Goal: Task Accomplishment & Management: Use online tool/utility

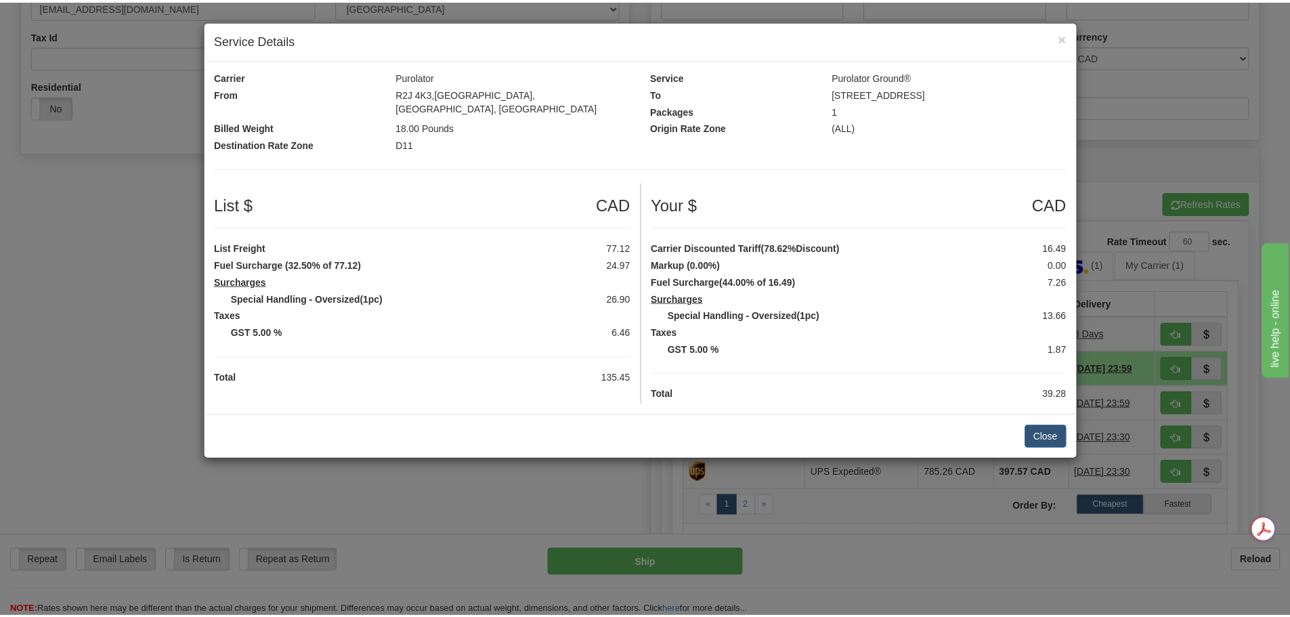
scroll to position [406, 0]
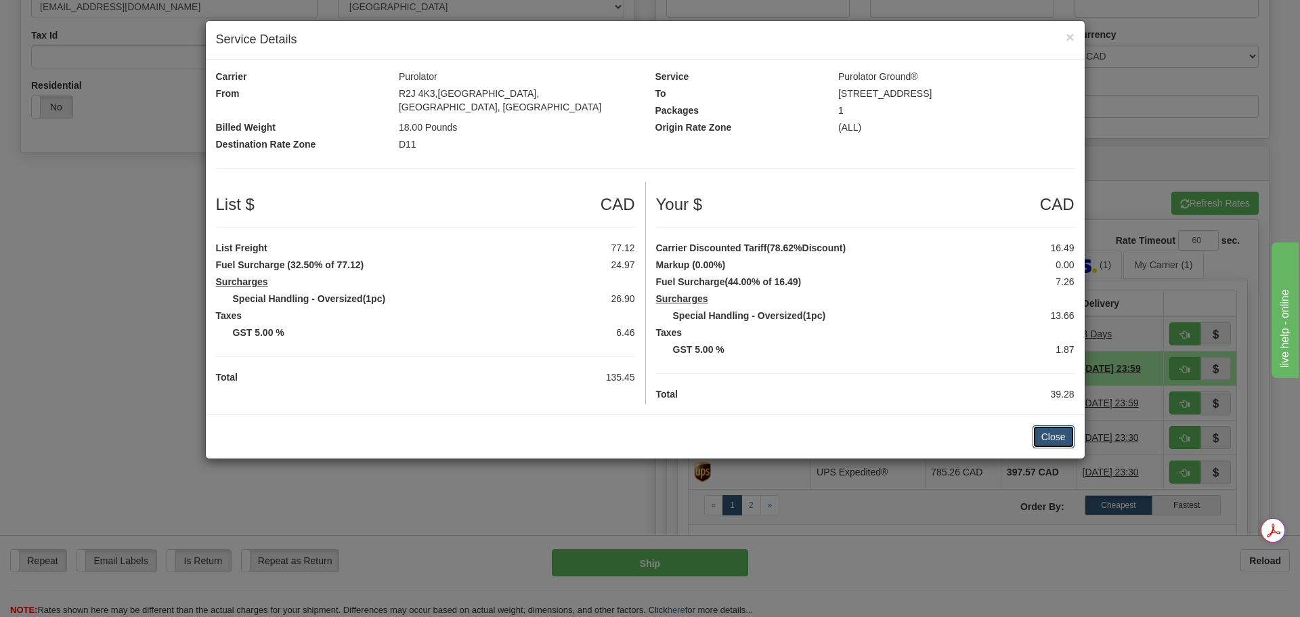
click at [1050, 425] on button "Close" at bounding box center [1054, 436] width 42 height 23
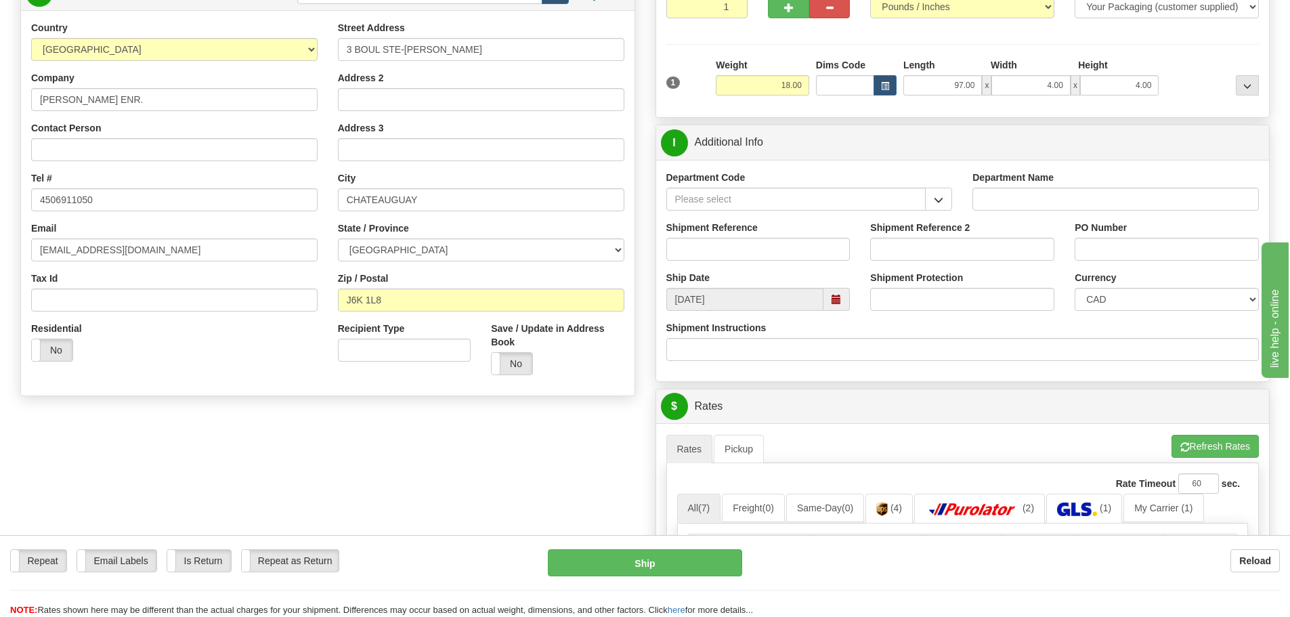
scroll to position [135, 0]
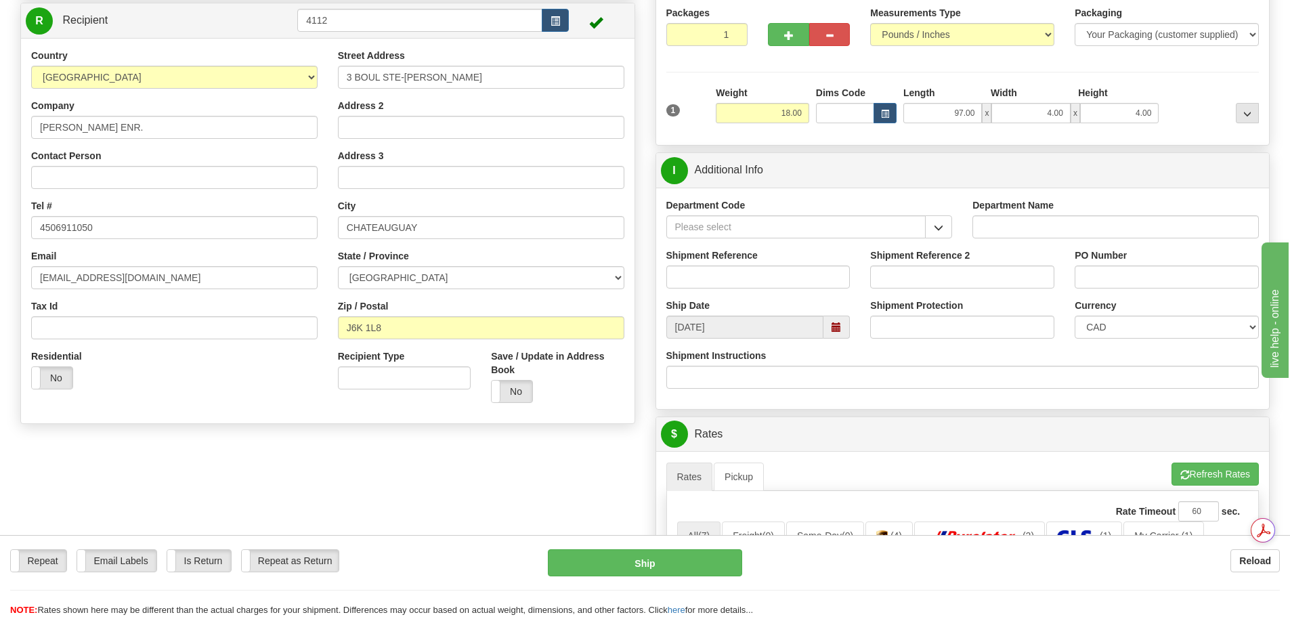
click at [533, 467] on div "Create a label for the return Create Pickup Without Label S" at bounding box center [645, 463] width 1270 height 1007
drag, startPoint x: 1041, startPoint y: 108, endPoint x: 1104, endPoint y: 110, distance: 62.3
click at [1104, 110] on div "97.00 x 4.00 x 4.00" at bounding box center [1030, 113] width 255 height 20
type input "3.00"
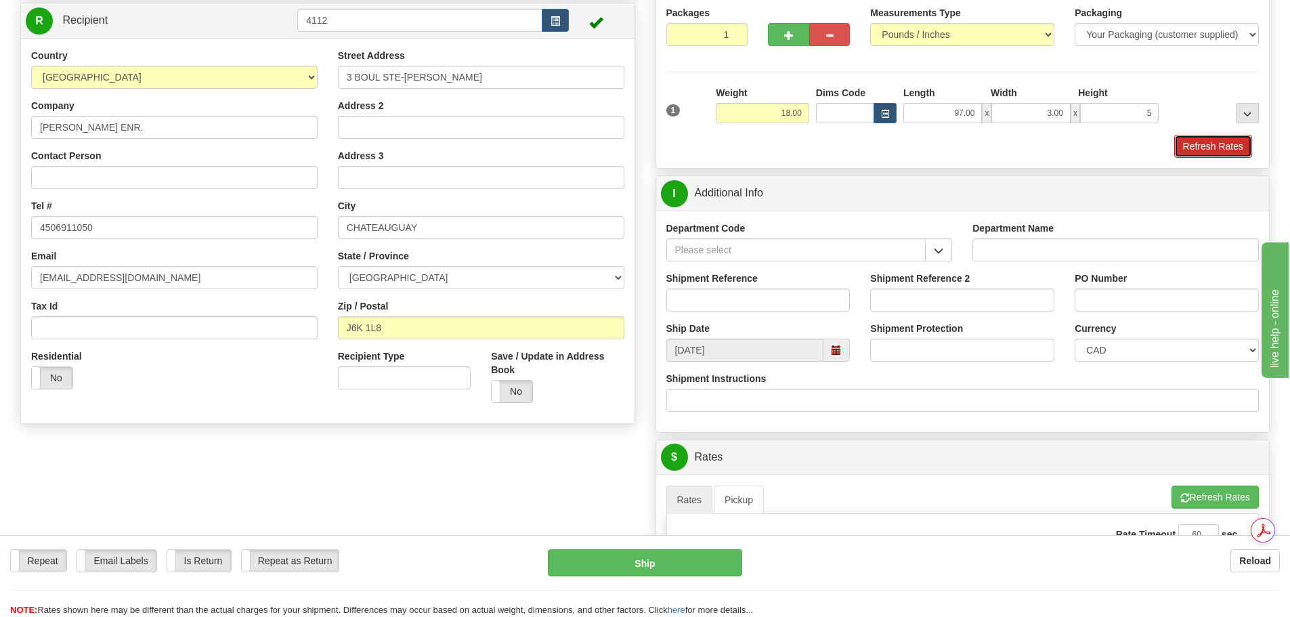
type input "5.00"
click at [1202, 142] on button "Refresh Rates" at bounding box center [1213, 146] width 78 height 23
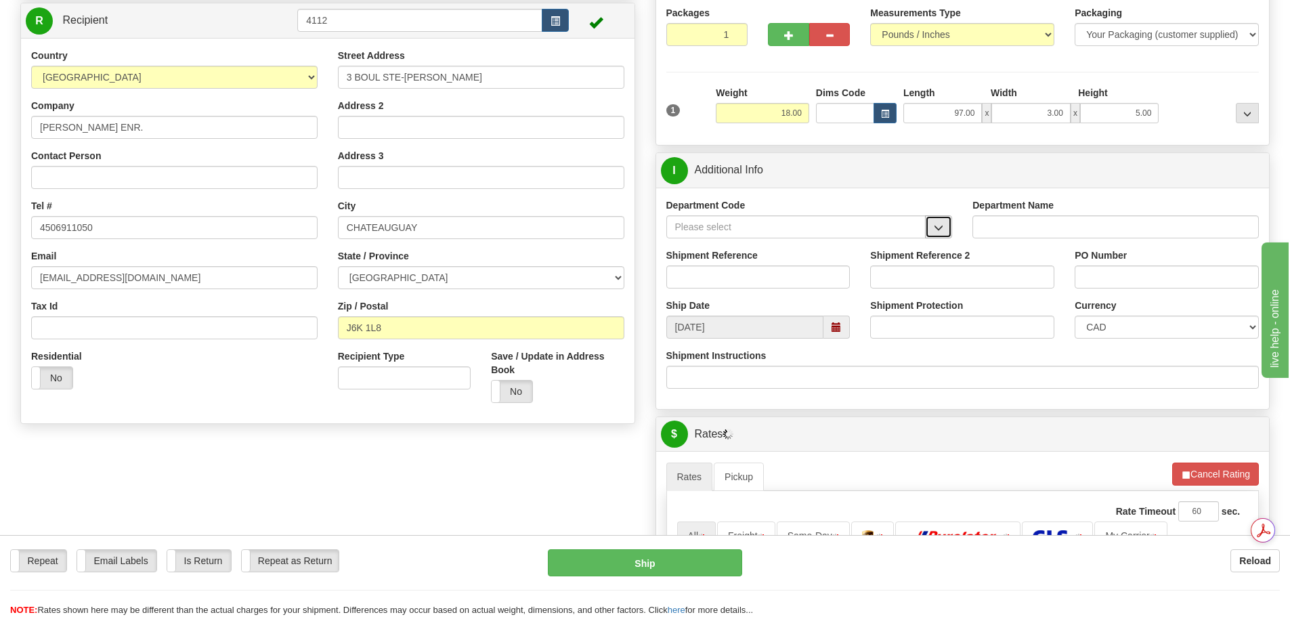
click at [941, 223] on span "button" at bounding box center [938, 227] width 9 height 9
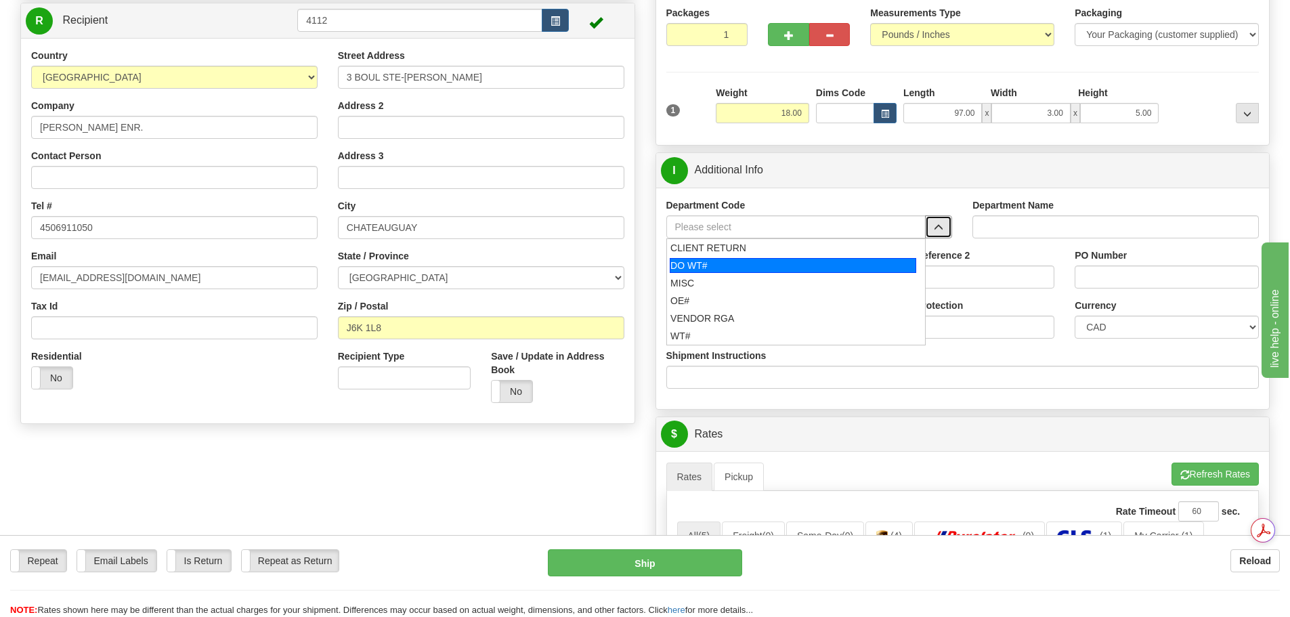
click at [801, 267] on div "DO WT#" at bounding box center [793, 265] width 246 height 15
type input "DO WT#"
type input "DIRECT ORDERS"
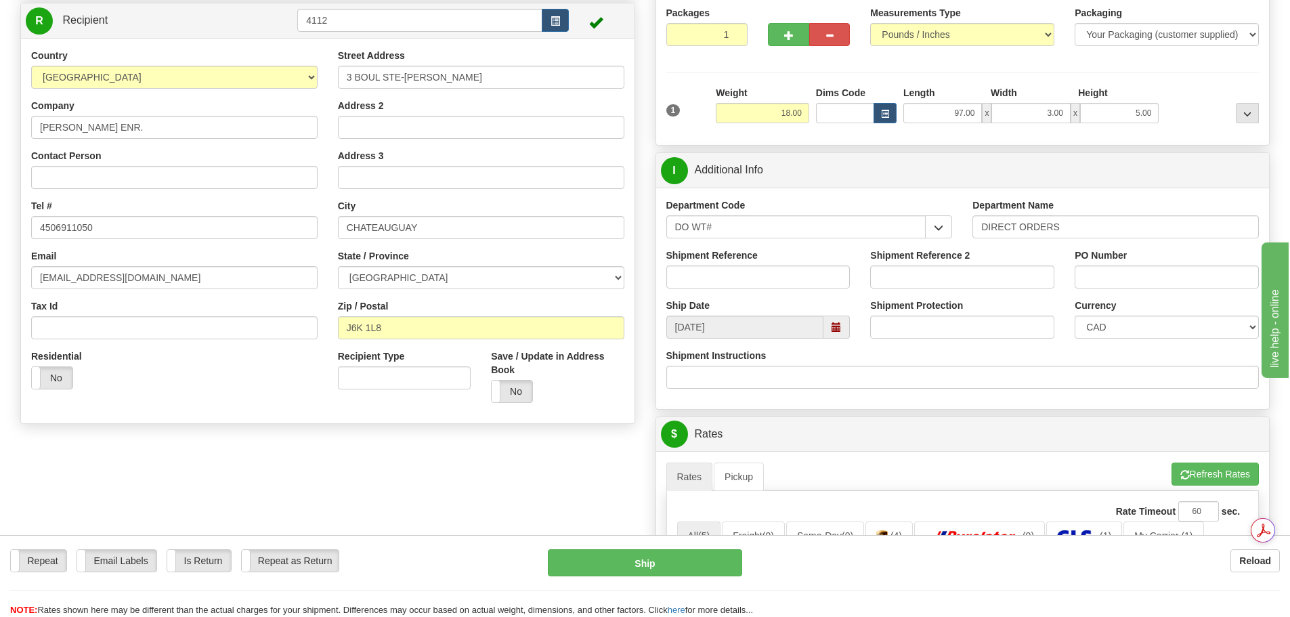
click at [762, 262] on div "Shipment Reference" at bounding box center [758, 269] width 184 height 40
click at [758, 270] on input "Shipment Reference" at bounding box center [758, 276] width 184 height 23
type input "164521-00"
type input "s"
type input "STE BARBE SLFHD195 CL"
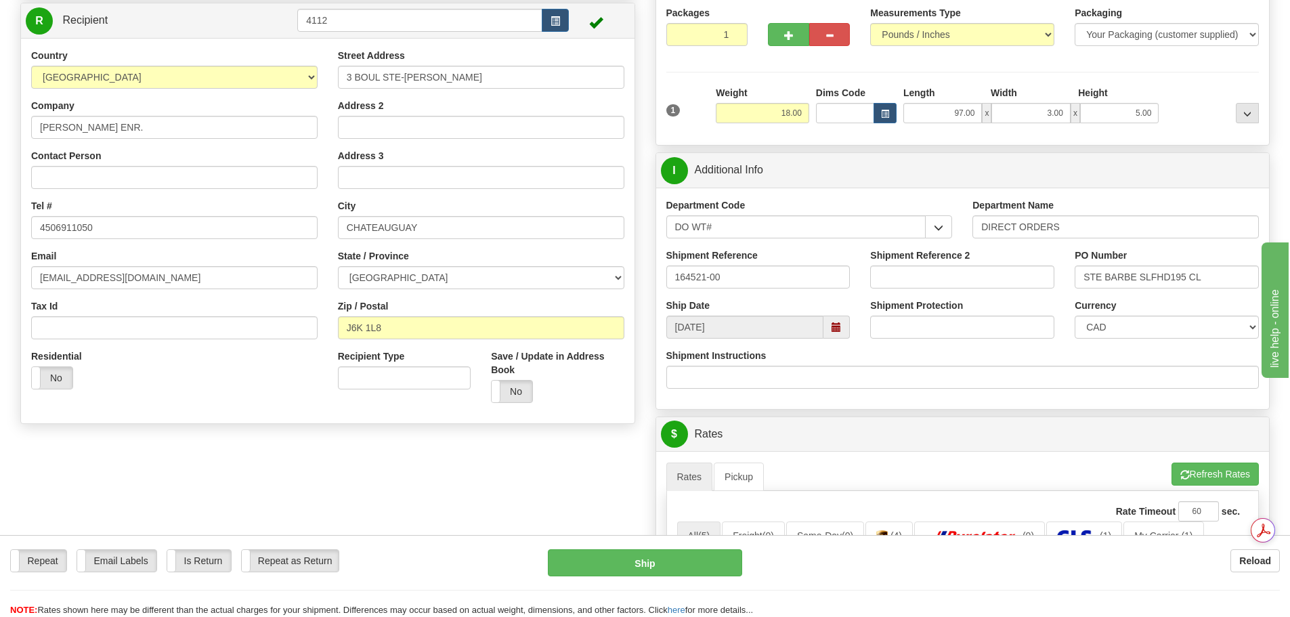
click at [641, 303] on div "Create a label for the return Create Pickup Without Label S Sender [GEOGRAPHIC_…" at bounding box center [327, 195] width 635 height 471
click at [963, 405] on div "Department Code DO WT# CLIENT RETURN DO WT# MISC OE# VENDOR RGA WT# Department …" at bounding box center [963, 298] width 614 height 221
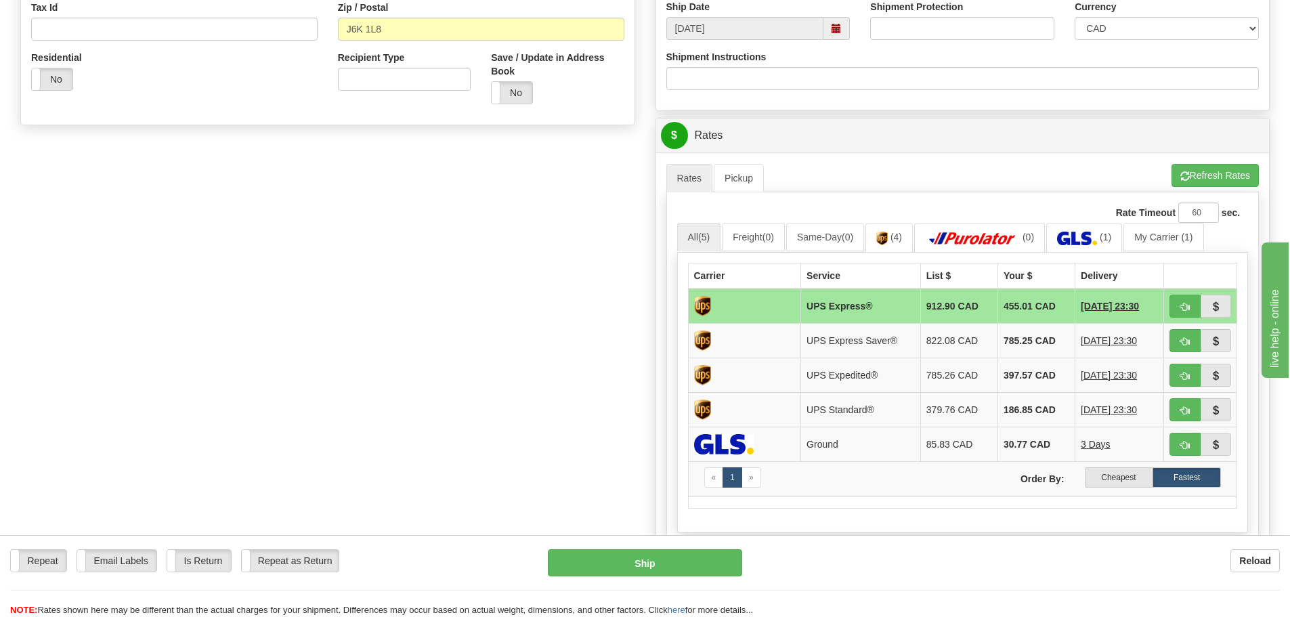
scroll to position [474, 0]
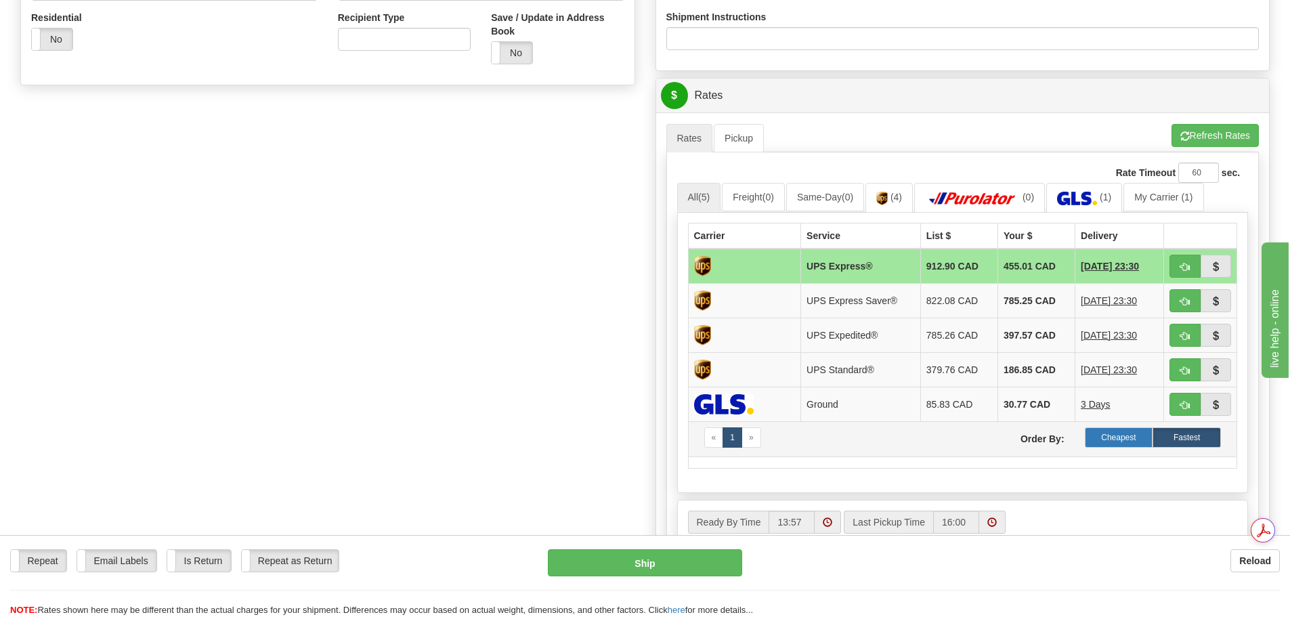
click at [1108, 441] on label "Cheapest" at bounding box center [1119, 437] width 68 height 20
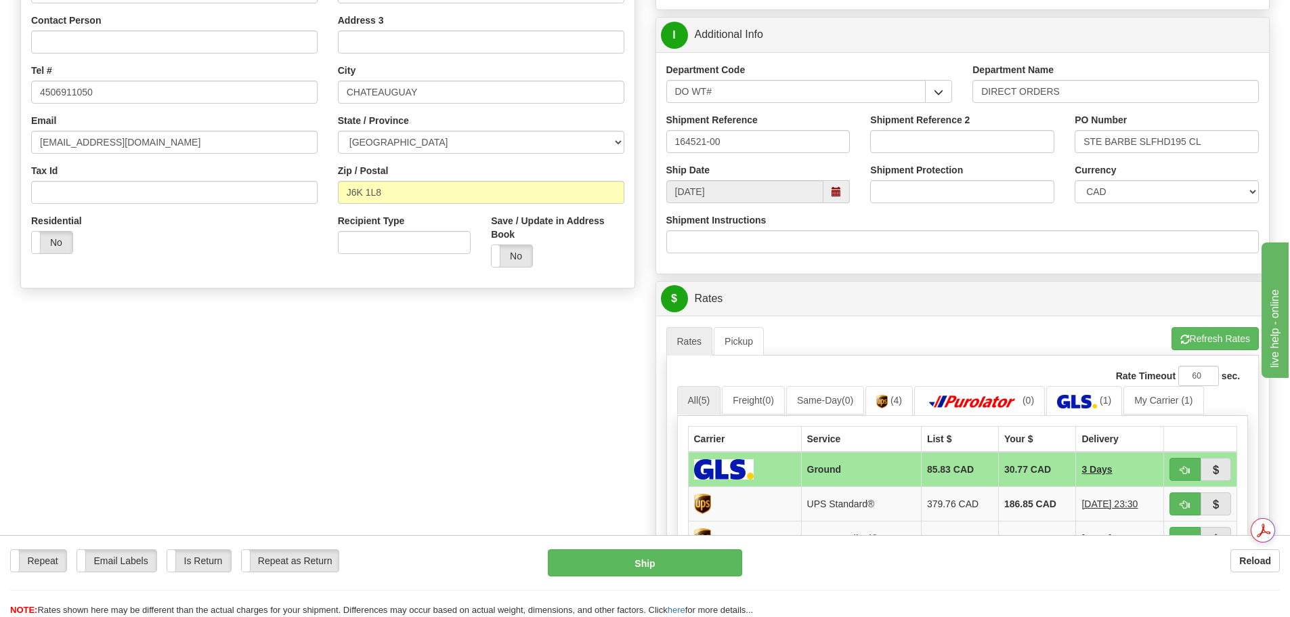
scroll to position [0, 0]
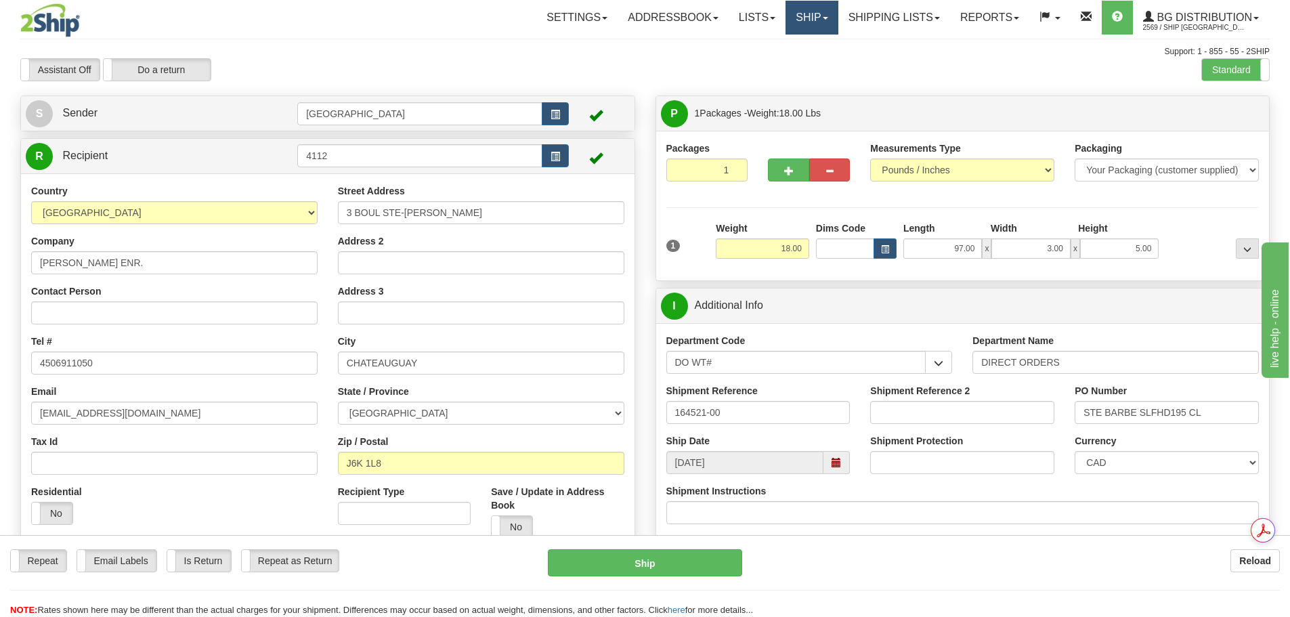
click at [809, 16] on link "Ship" at bounding box center [812, 18] width 52 height 34
click at [769, 47] on span "Ship Screen" at bounding box center [769, 47] width 51 height 11
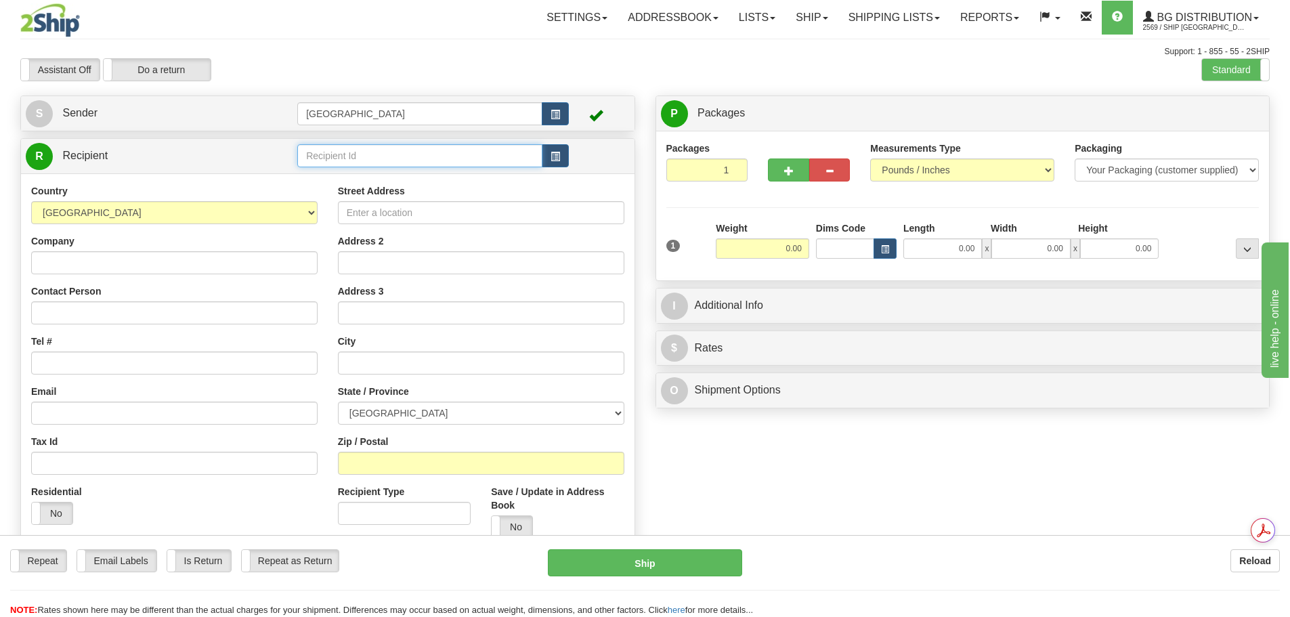
click at [395, 158] on input "text" at bounding box center [419, 155] width 245 height 23
type input "4112"
click button "Delete" at bounding box center [0, 0] width 0 height 0
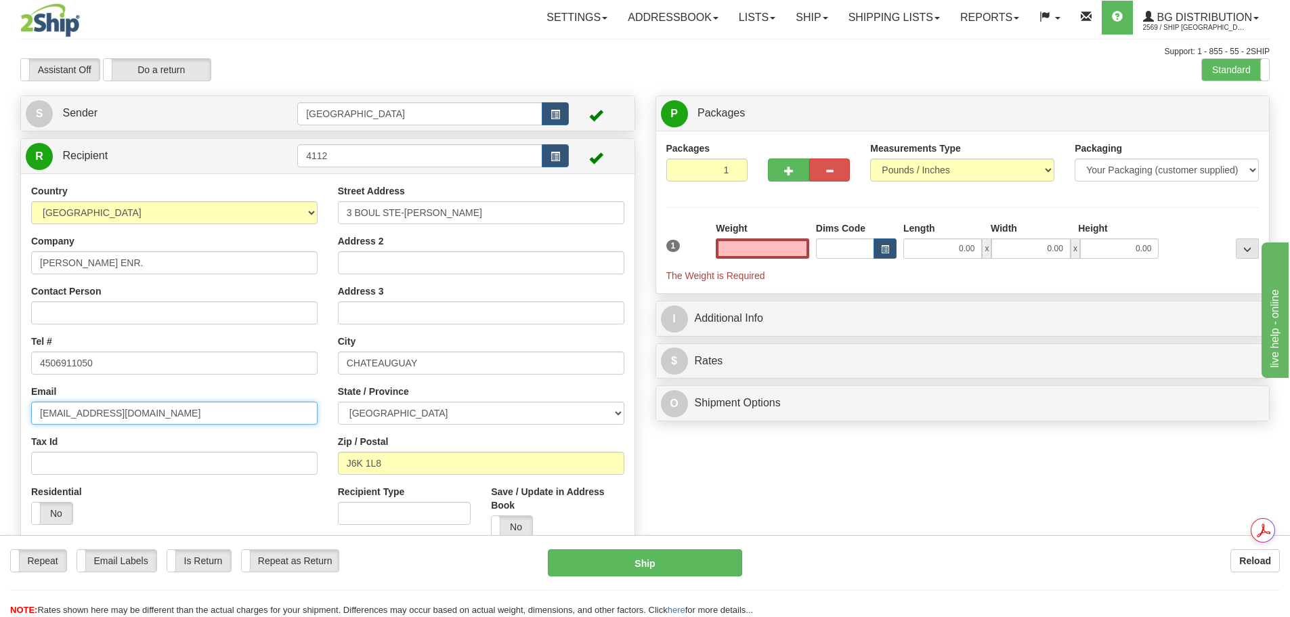
type input "0.00"
drag, startPoint x: 207, startPoint y: 414, endPoint x: 0, endPoint y: 397, distance: 207.9
click at [0, 397] on div "Toggle navigation Settings Shipping Preferences Fields Preferences New" at bounding box center [645, 317] width 1290 height 635
drag, startPoint x: 779, startPoint y: 255, endPoint x: 846, endPoint y: 240, distance: 68.7
click at [842, 242] on div "1 Weight 0.00 Dims Code 0.00" at bounding box center [963, 251] width 600 height 61
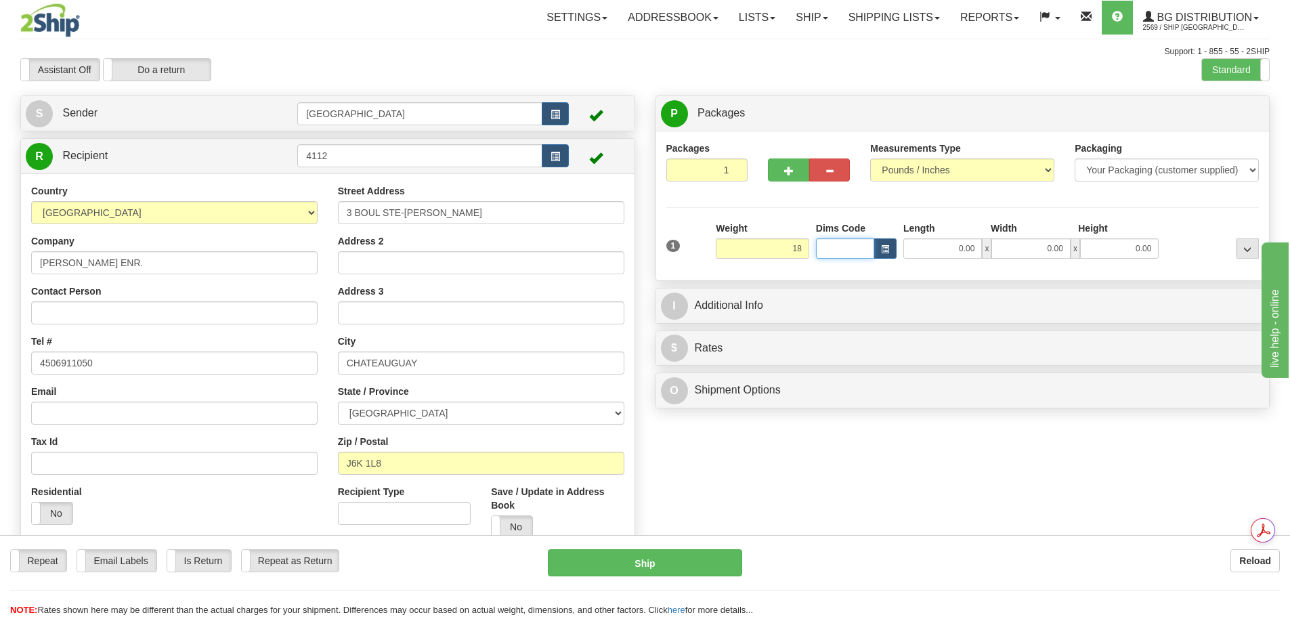
type input "18.00"
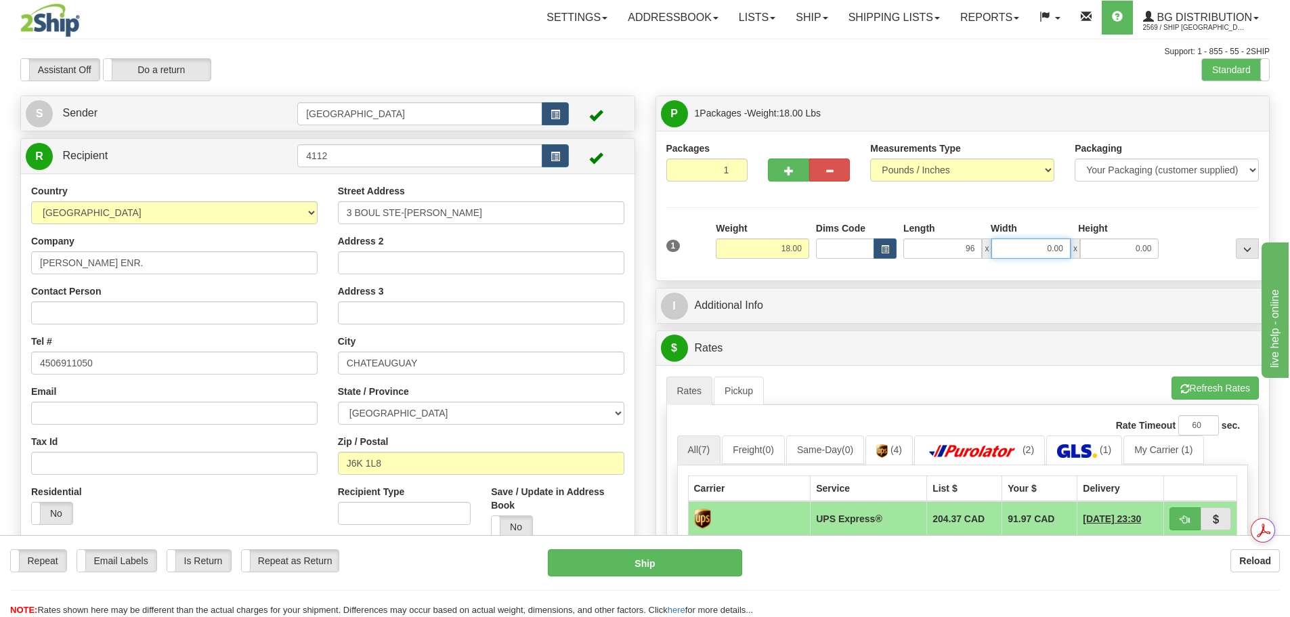
type input "96.00"
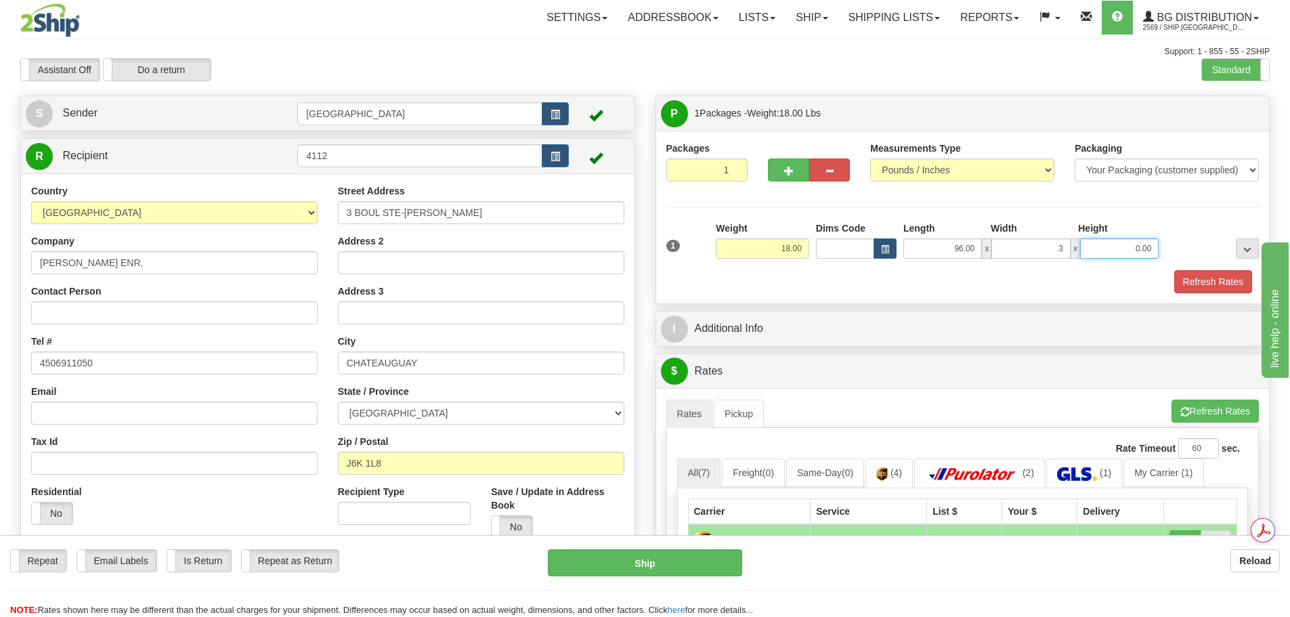
type input "3.00"
type input "5.00"
click at [935, 202] on div "Packages 1 1 Measurements Type" at bounding box center [962, 218] width 593 height 152
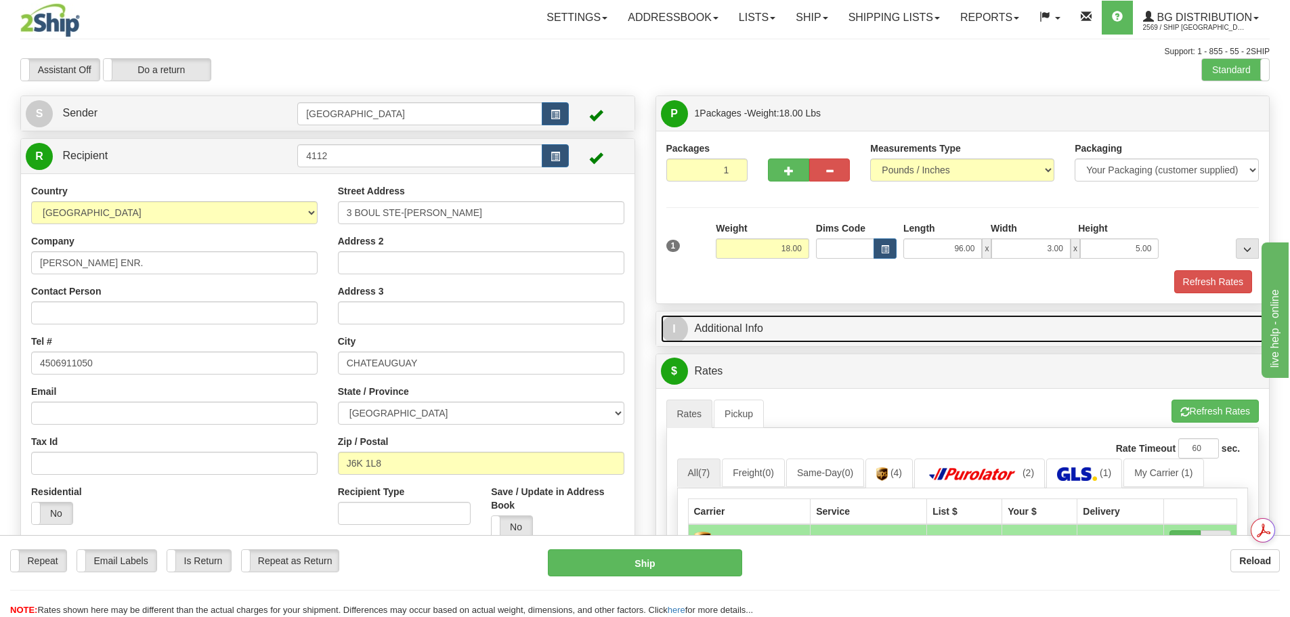
click at [949, 326] on link "I Additional Info" at bounding box center [963, 329] width 604 height 28
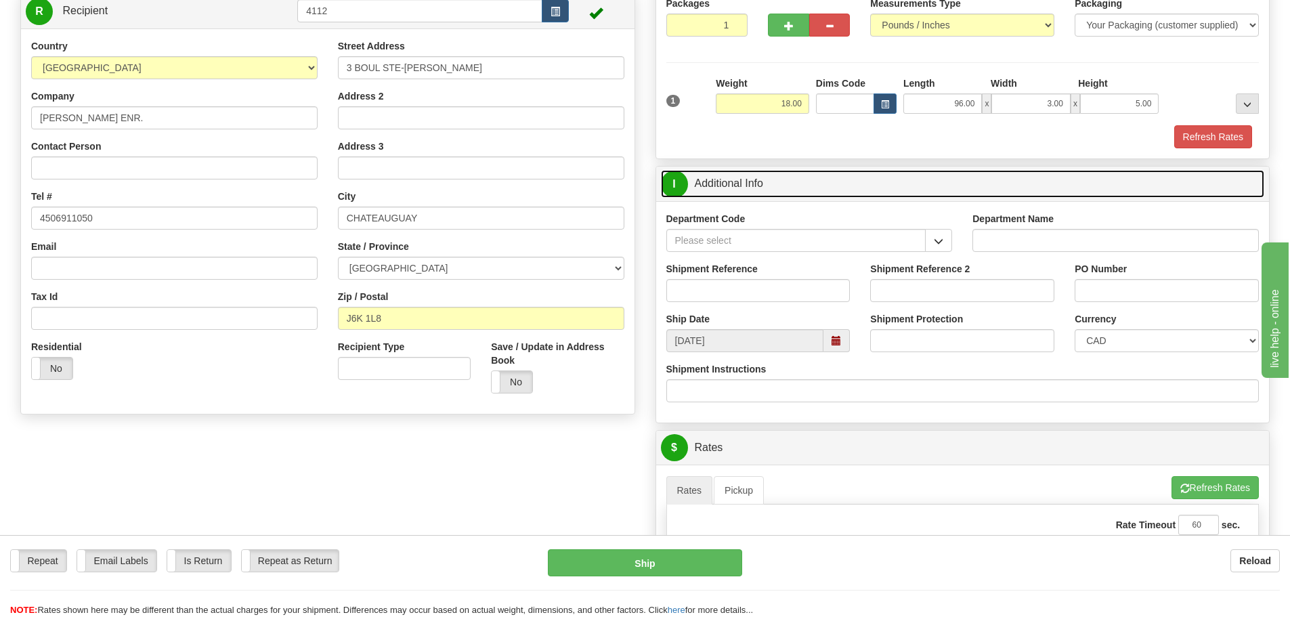
scroll to position [203, 0]
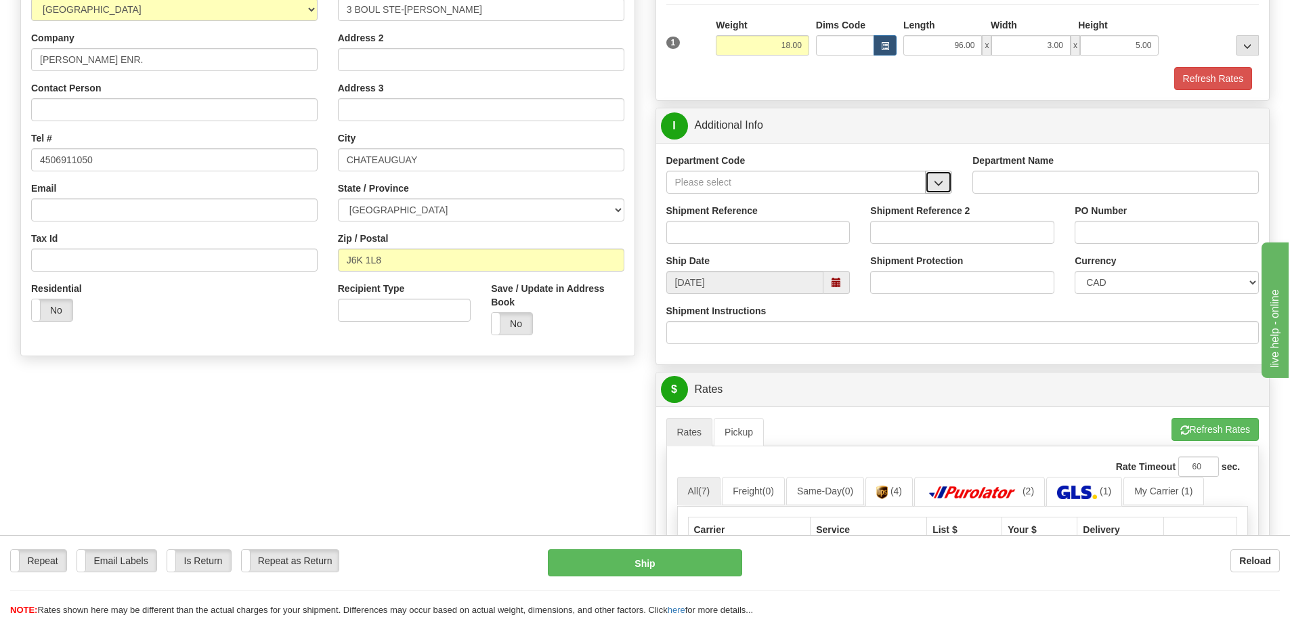
click at [944, 181] on button "button" at bounding box center [938, 182] width 27 height 23
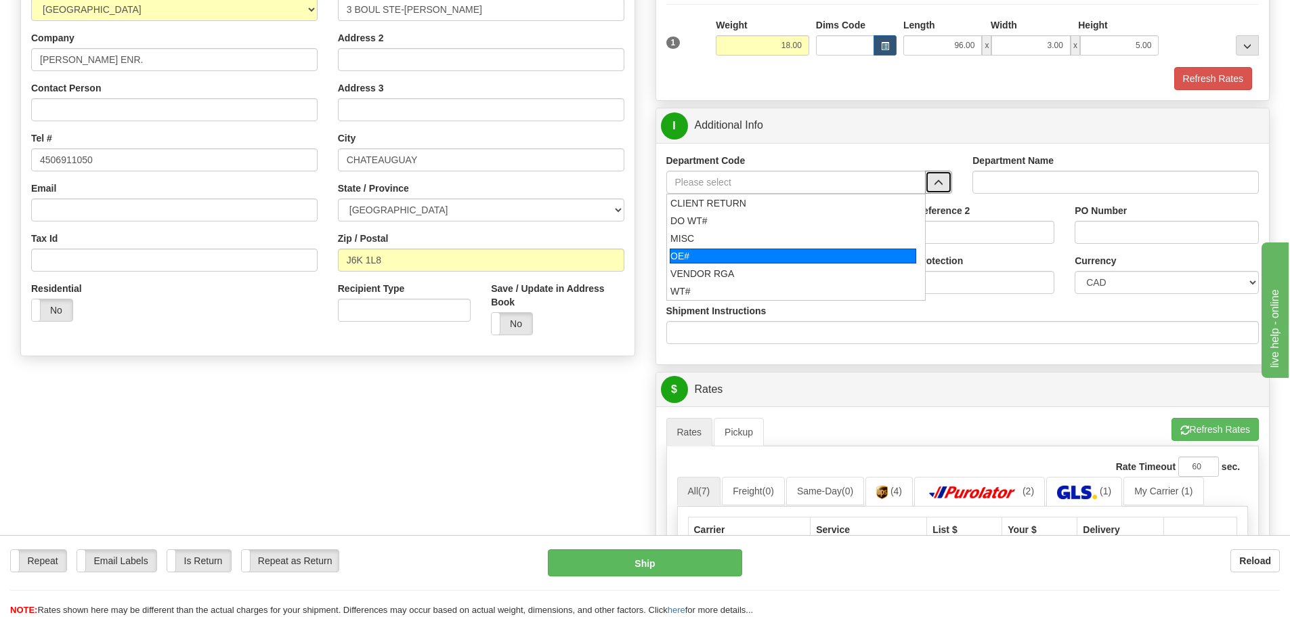
click at [853, 260] on div "OE#" at bounding box center [793, 256] width 246 height 15
type input "OE#"
type input "ORDERS"
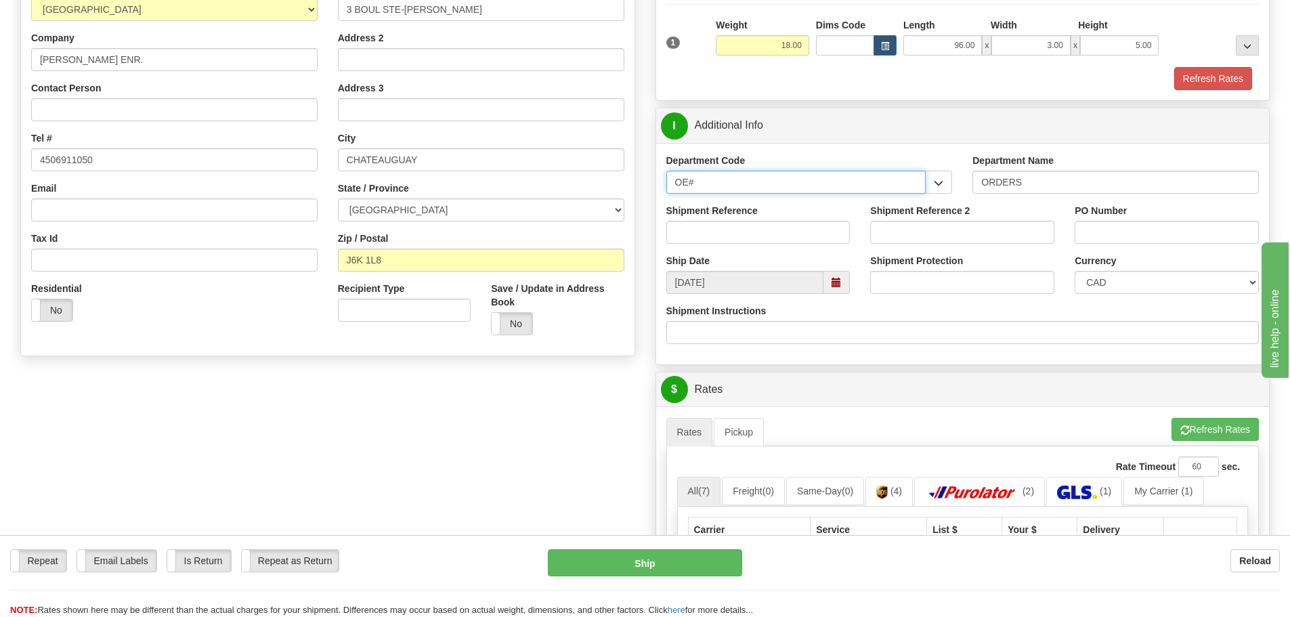
drag, startPoint x: 774, startPoint y: 179, endPoint x: 610, endPoint y: 181, distance: 163.9
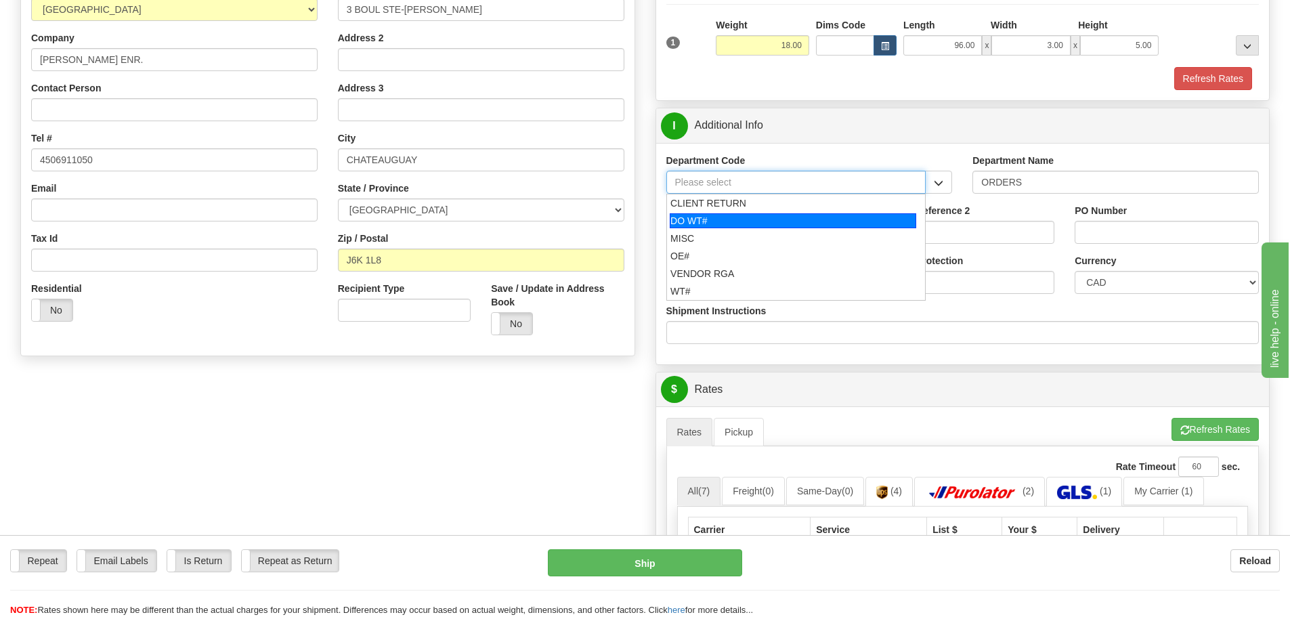
click at [755, 223] on div "DO WT#" at bounding box center [793, 220] width 246 height 15
type input "DO WT#"
type input "DIRECT ORDERS"
type input "DO WT#"
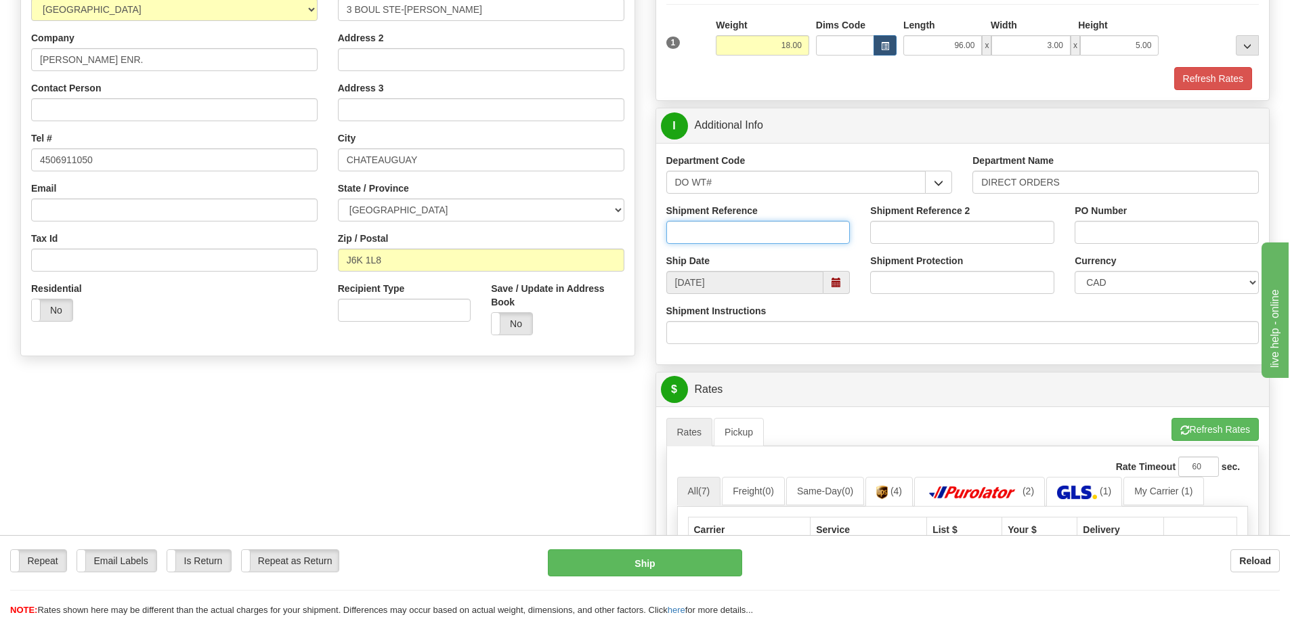
click at [816, 229] on input "Shipment Reference" at bounding box center [758, 232] width 184 height 23
type input "164521-00"
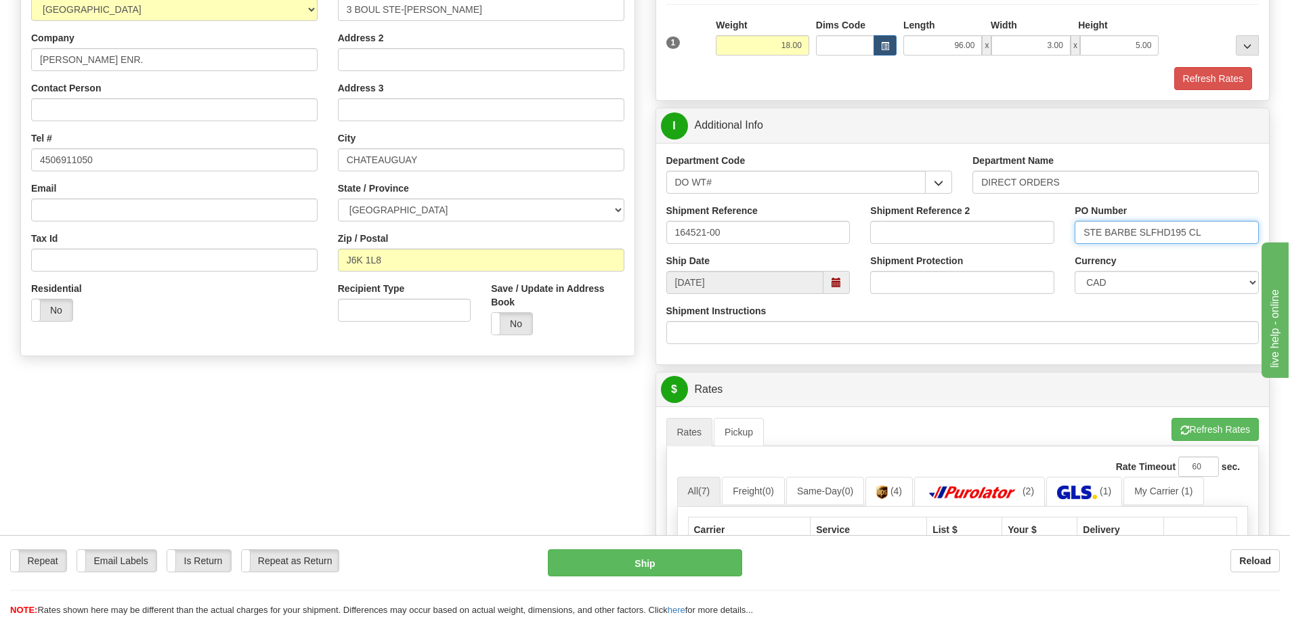
type input "STE BARBE SLFHD195 CL"
click at [1272, 104] on div "P Packages 1 Packages - Weight: 18.00 Lbs Shipment Level Shipm. Package Level P…" at bounding box center [962, 407] width 635 height 1030
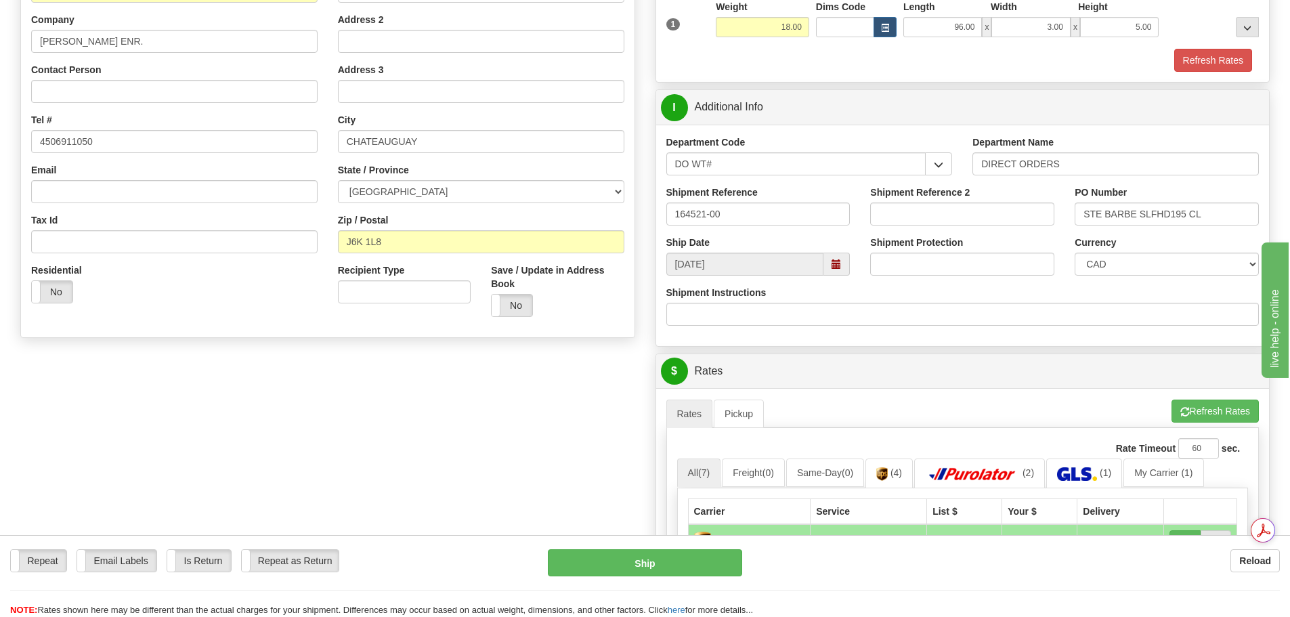
click at [616, 374] on div "Create a label for the return Create Pickup Without Label S" at bounding box center [645, 389] width 1270 height 1030
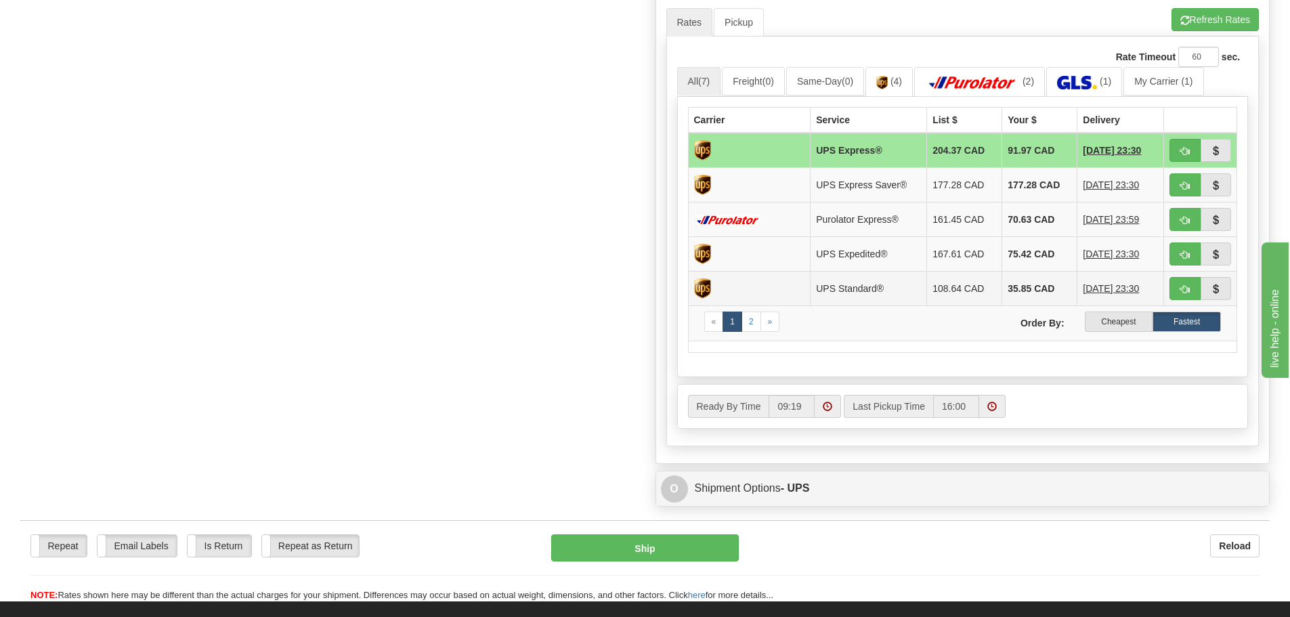
scroll to position [628, 0]
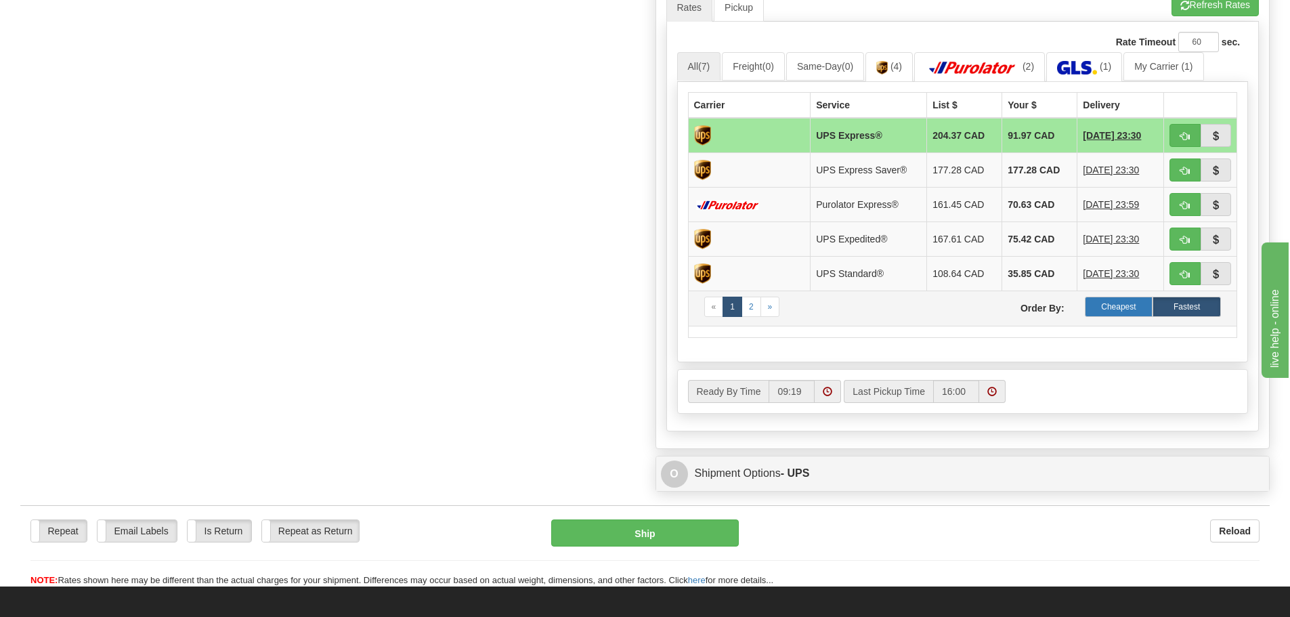
click at [1105, 302] on label "Cheapest" at bounding box center [1119, 307] width 68 height 20
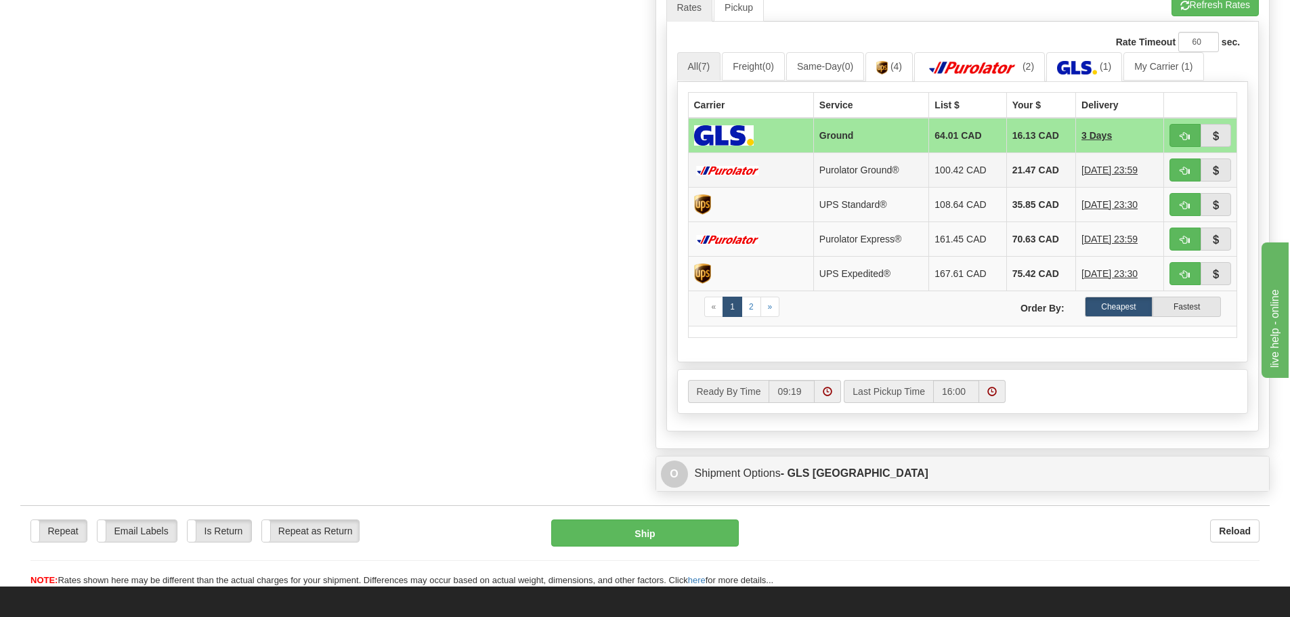
click at [878, 179] on td "Purolator Ground®" at bounding box center [871, 169] width 116 height 35
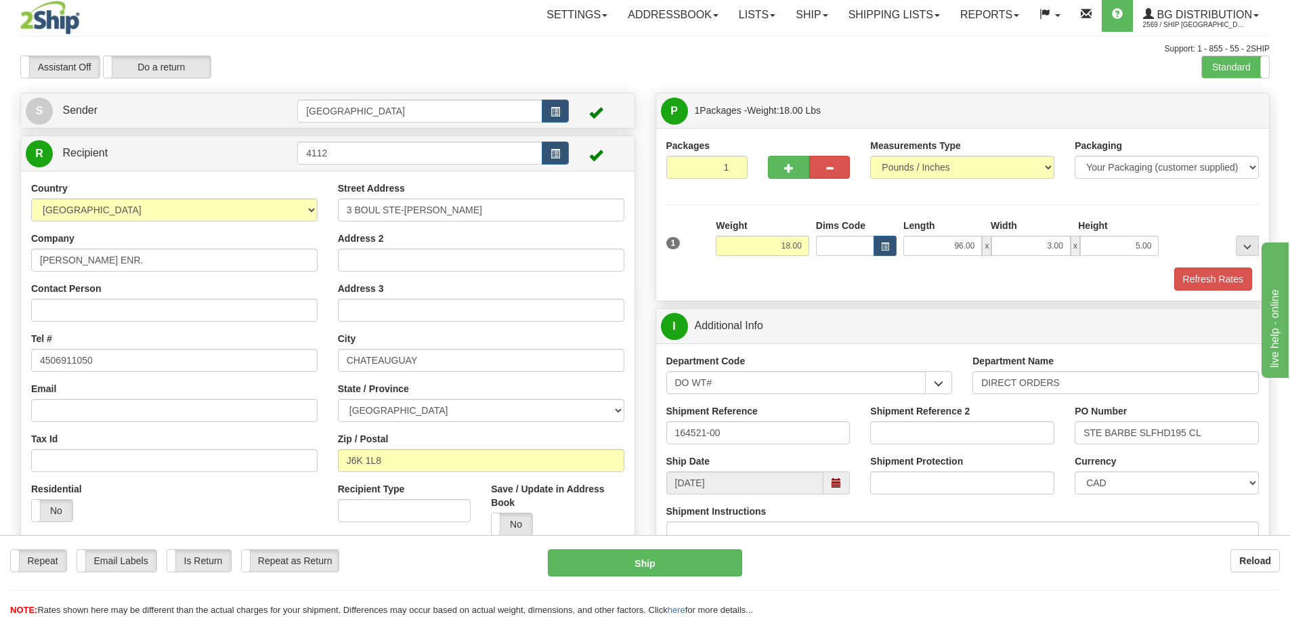
scroll to position [0, 0]
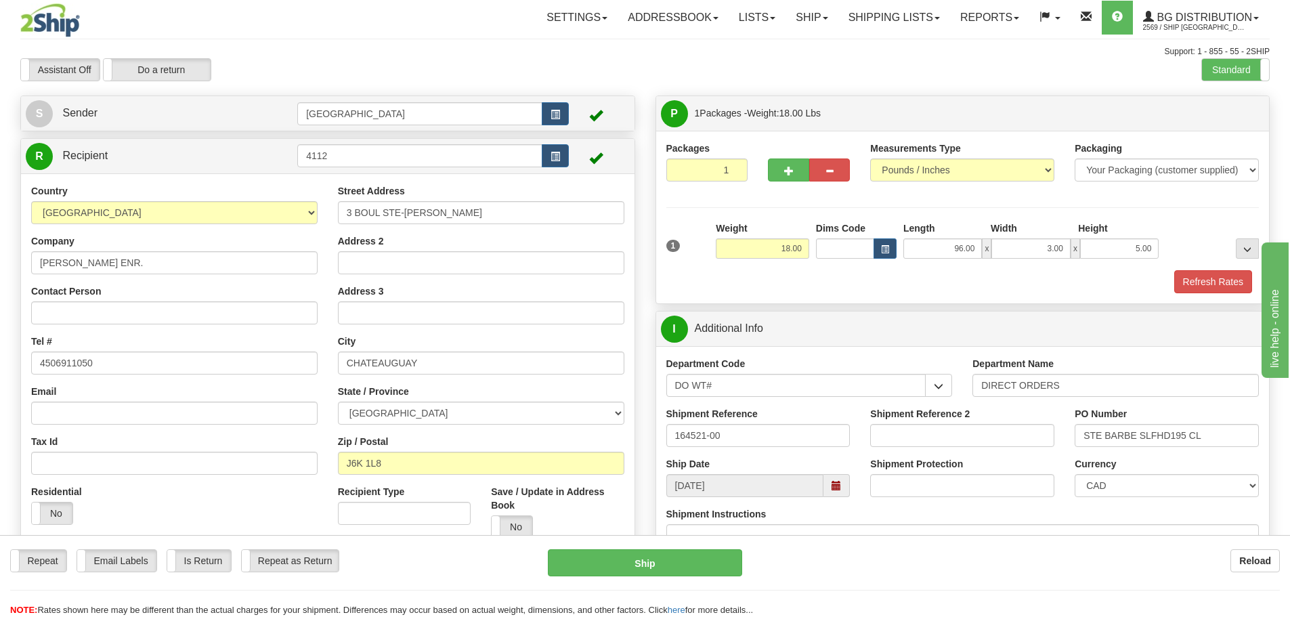
click at [670, 55] on div "Support: 1 - 855 - 55 - 2SHIP" at bounding box center [644, 52] width 1249 height 12
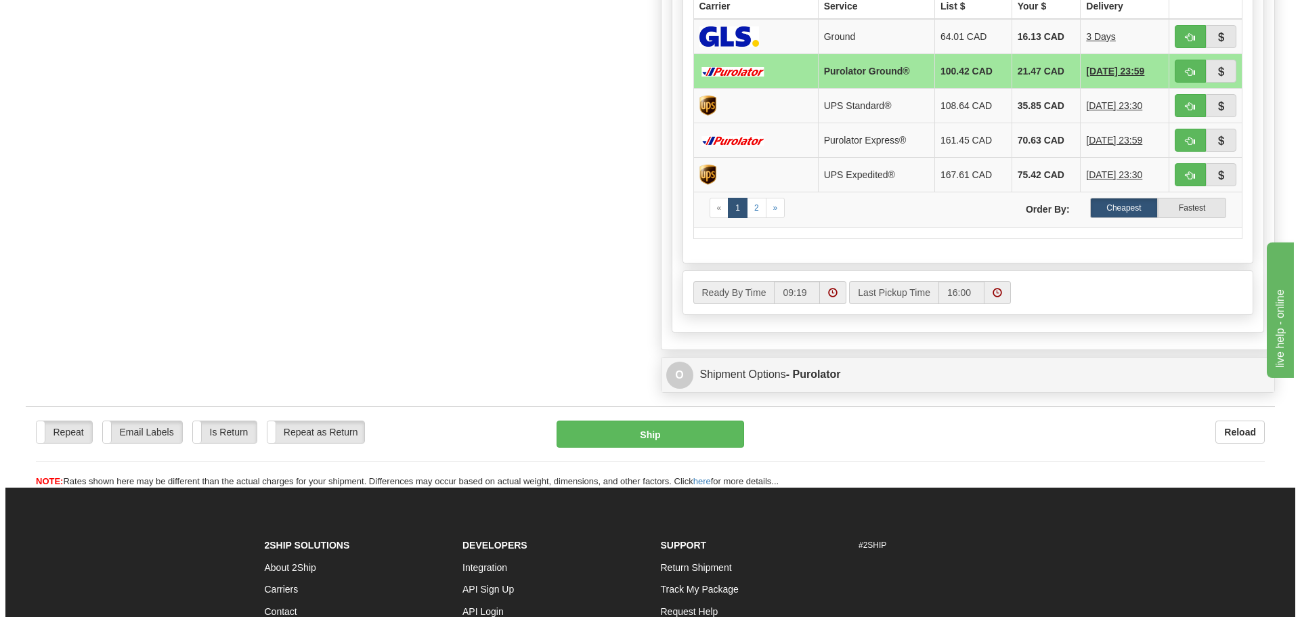
scroll to position [745, 0]
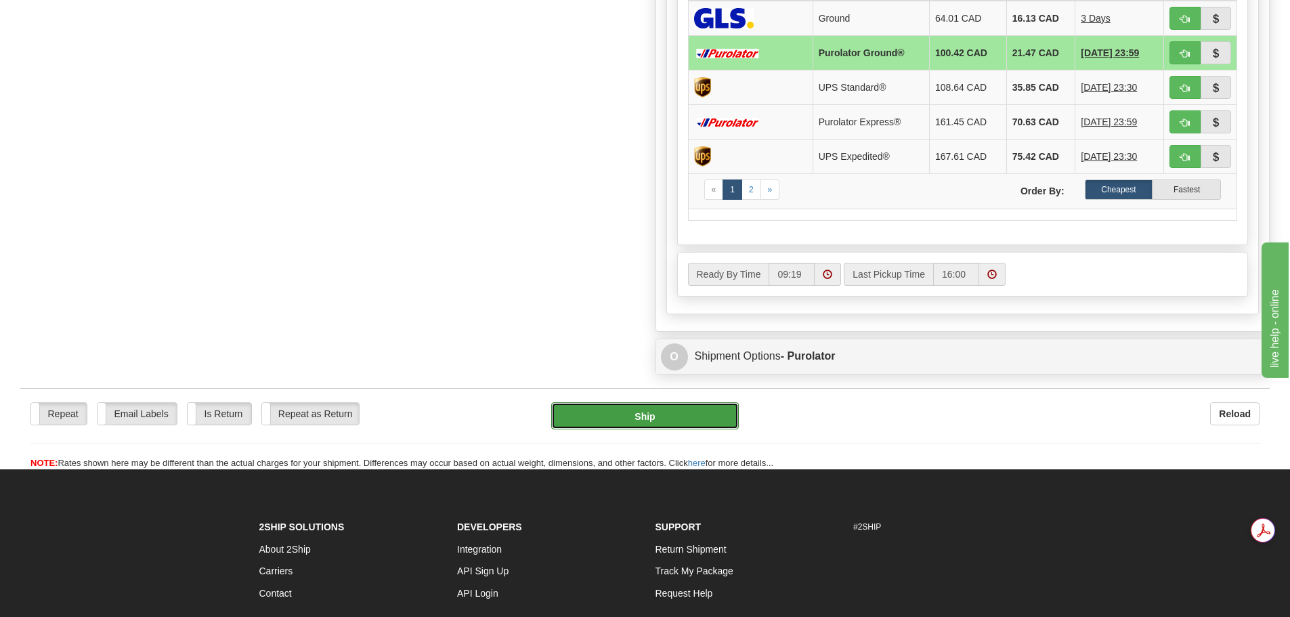
click at [647, 421] on button "Ship" at bounding box center [645, 415] width 188 height 27
type input "260"
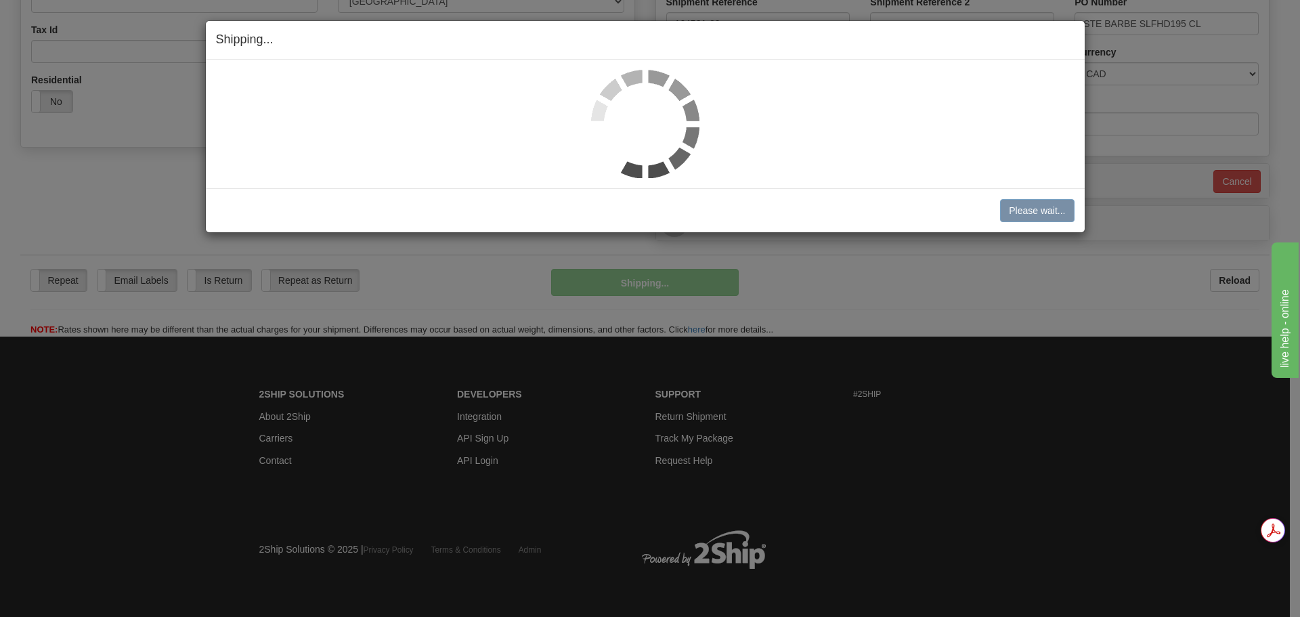
scroll to position [412, 0]
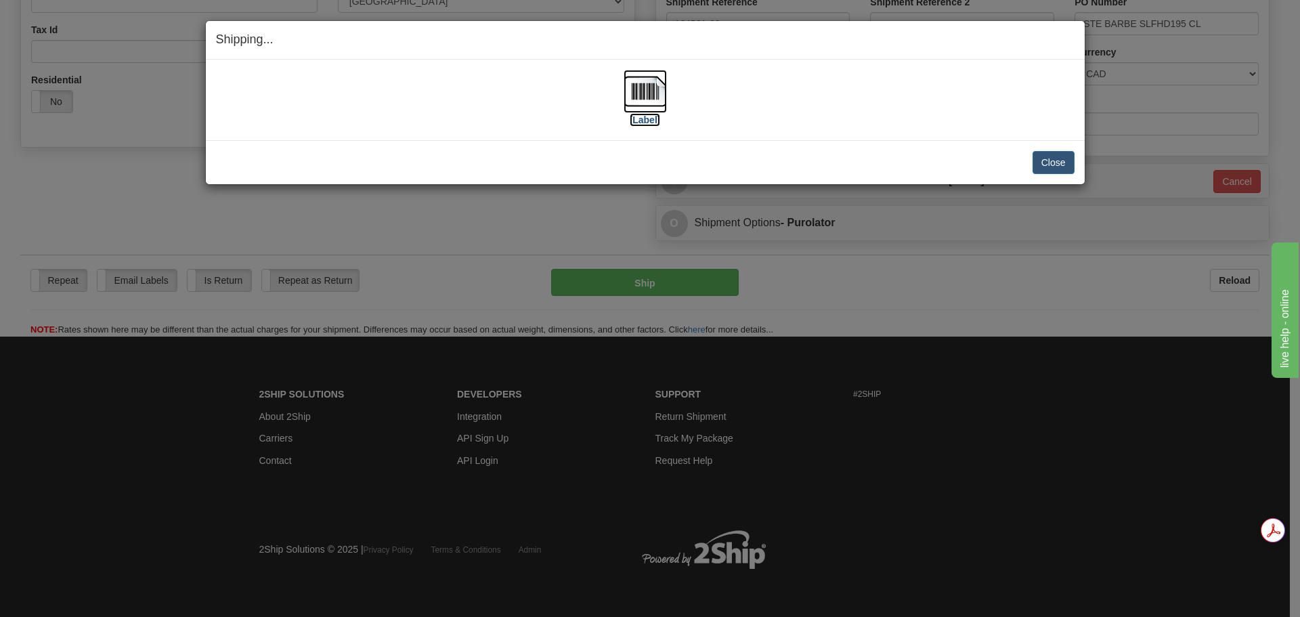
click at [625, 85] on img at bounding box center [645, 91] width 43 height 43
